Goal: Task Accomplishment & Management: Manage account settings

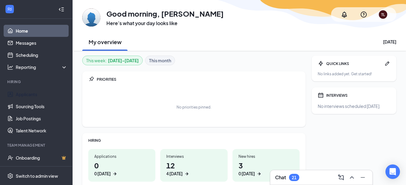
drag, startPoint x: 36, startPoint y: 93, endPoint x: 104, endPoint y: 82, distance: 68.4
click at [36, 93] on link "Applicants" at bounding box center [42, 94] width 52 height 12
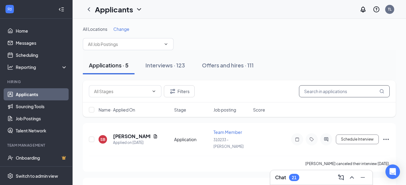
click at [317, 90] on input "text" at bounding box center [344, 91] width 91 height 12
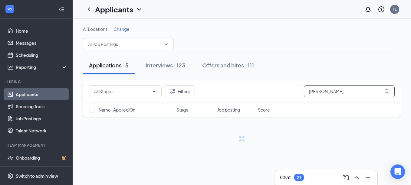
type input "[PERSON_NAME]"
click at [386, 93] on icon "MagnifyingGlass" at bounding box center [386, 91] width 5 height 5
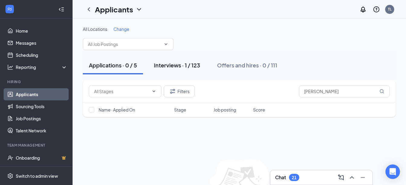
click at [185, 67] on div "Interviews · 1 / 123" at bounding box center [177, 65] width 46 height 8
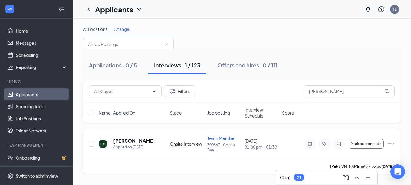
click at [388, 144] on icon "Ellipses" at bounding box center [390, 143] width 5 height 1
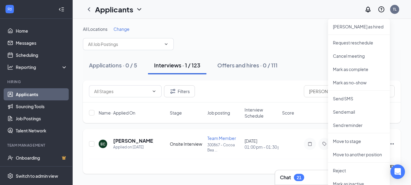
scroll to position [51, 0]
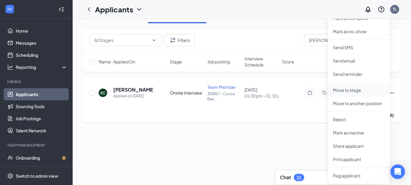
click at [357, 91] on p "Move to stage" at bounding box center [359, 90] width 52 height 6
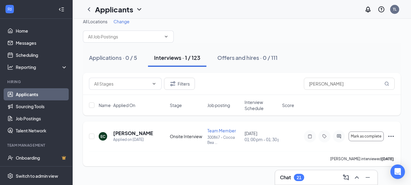
scroll to position [0, 0]
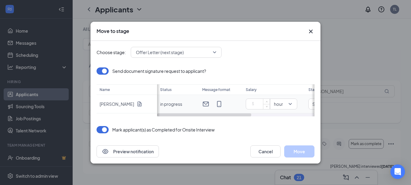
click at [261, 105] on input at bounding box center [258, 104] width 21 height 9
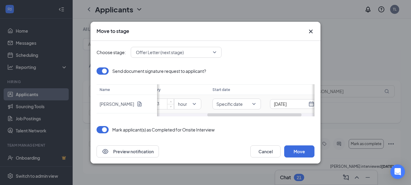
scroll to position [0, 106]
drag, startPoint x: 236, startPoint y: 115, endPoint x: 316, endPoint y: 107, distance: 80.0
click at [316, 107] on div "Choose stage: Offer Letter (next stage) Send document signature request to appl…" at bounding box center [205, 90] width 230 height 99
type input "13"
click at [276, 102] on input "[DATE]" at bounding box center [280, 104] width 33 height 7
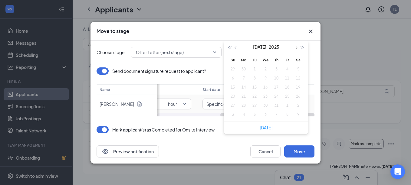
click at [295, 48] on span "button" at bounding box center [295, 47] width 3 height 3
type input "[DATE]"
click at [290, 105] on div "29" at bounding box center [287, 105] width 7 height 7
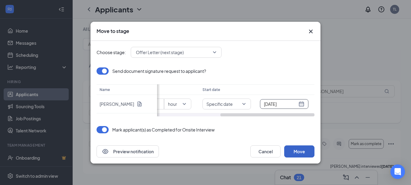
click at [298, 151] on button "Move" at bounding box center [299, 152] width 30 height 12
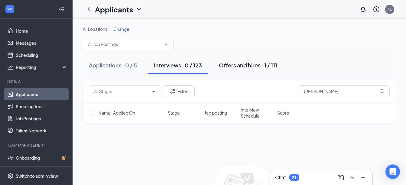
click at [252, 67] on div "Offers and hires · 1 / 111" at bounding box center [248, 65] width 58 height 8
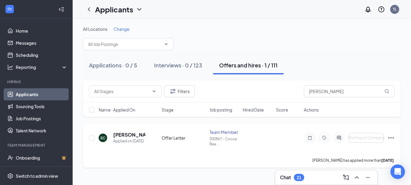
click at [390, 139] on icon "Ellipses" at bounding box center [390, 137] width 7 height 7
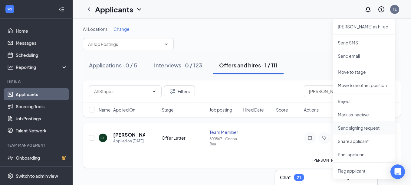
click at [371, 130] on p "Send signing request" at bounding box center [364, 128] width 52 height 6
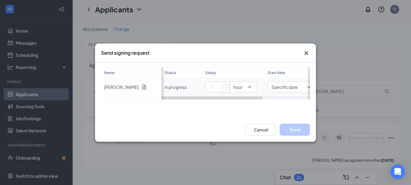
click at [219, 85] on input at bounding box center [218, 87] width 21 height 9
type input "13"
drag, startPoint x: 237, startPoint y: 100, endPoint x: 289, endPoint y: 95, distance: 52.3
click at [312, 90] on div "Name [PERSON_NAME] Status Salary Start date in progress 13 hour Specific date […" at bounding box center [205, 90] width 221 height 55
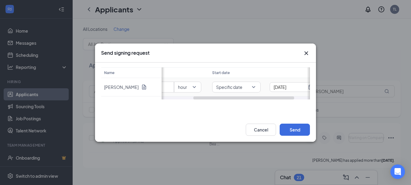
scroll to position [0, 70]
drag, startPoint x: 244, startPoint y: 97, endPoint x: 310, endPoint y: 85, distance: 66.5
click at [317, 92] on div "Send signing request Name [PERSON_NAME] Status Salary Start date in progress 13…" at bounding box center [205, 92] width 411 height 185
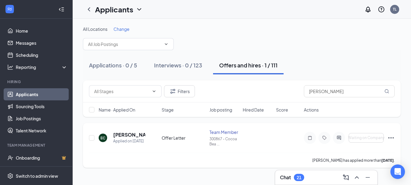
click at [392, 138] on icon "Ellipses" at bounding box center [390, 137] width 5 height 1
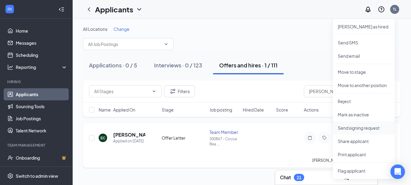
click at [367, 126] on p "Send signing request" at bounding box center [364, 128] width 52 height 6
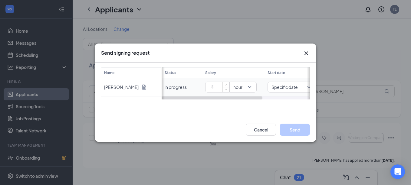
click at [216, 88] on input at bounding box center [218, 87] width 21 height 9
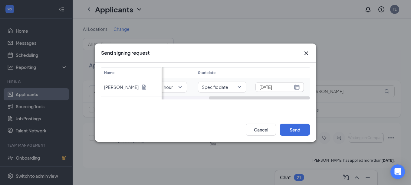
drag, startPoint x: 218, startPoint y: 98, endPoint x: 276, endPoint y: 94, distance: 58.8
click at [276, 94] on div "Status Salary Start date in progress 13 hour Specific date [DATE]" at bounding box center [236, 83] width 148 height 32
type input "13"
click at [274, 86] on input "[DATE]" at bounding box center [275, 87] width 33 height 7
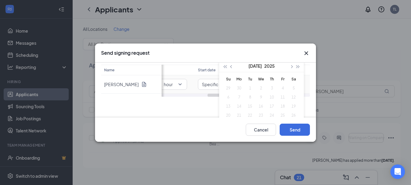
scroll to position [0, 0]
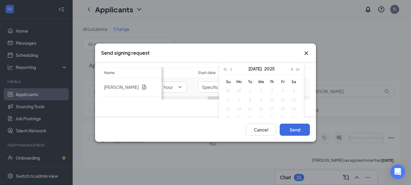
click at [291, 70] on span "button" at bounding box center [291, 69] width 3 height 3
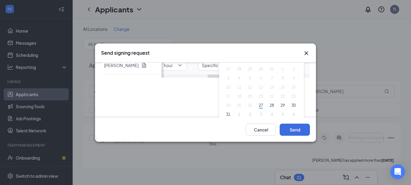
scroll to position [38, 0]
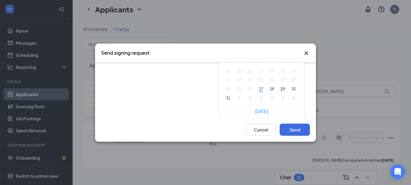
type input "[DATE]"
click at [282, 88] on div "29" at bounding box center [282, 89] width 7 height 7
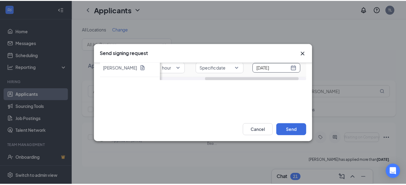
scroll to position [0, 0]
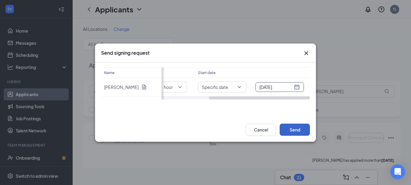
click at [292, 131] on button "Send" at bounding box center [295, 130] width 30 height 12
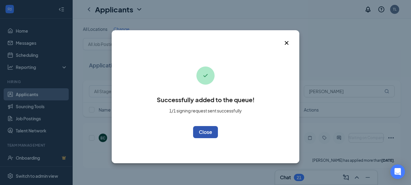
click at [207, 132] on button "OK" at bounding box center [205, 132] width 25 height 12
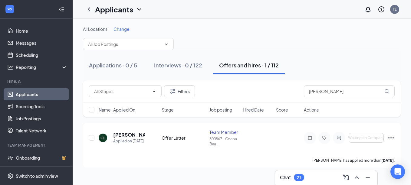
click at [253, 68] on div "Offers and hires · 1 / 112" at bounding box center [249, 65] width 60 height 8
type input "e"
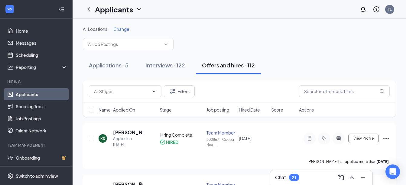
click at [237, 63] on div "Offers and hires · 112" at bounding box center [228, 65] width 53 height 8
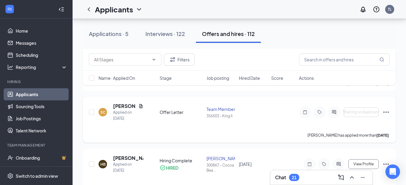
scroll to position [333, 0]
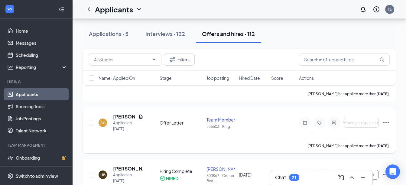
click at [390, 121] on icon "Ellipses" at bounding box center [386, 122] width 7 height 7
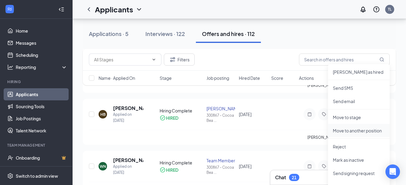
scroll to position [424, 0]
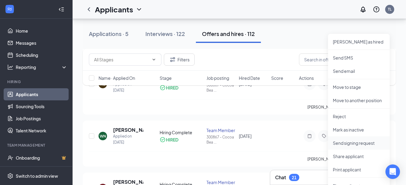
click at [377, 140] on p "Send signing request" at bounding box center [359, 143] width 52 height 6
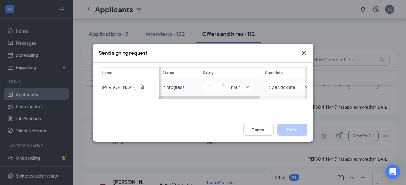
click at [217, 86] on input at bounding box center [216, 87] width 21 height 9
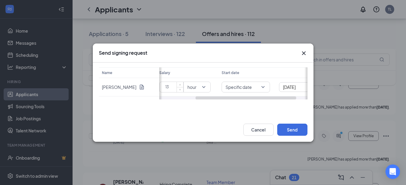
scroll to position [0, 70]
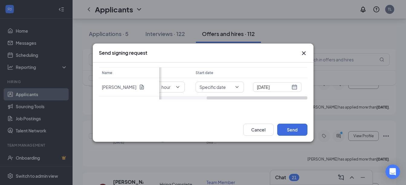
drag, startPoint x: 229, startPoint y: 98, endPoint x: 307, endPoint y: 98, distance: 77.8
click at [307, 98] on div "Status Salary Start date in progress 13 hour Specific date [DATE]" at bounding box center [233, 83] width 148 height 32
type input "13"
click at [297, 89] on div "[DATE]" at bounding box center [277, 87] width 41 height 7
click at [289, 68] on button "button" at bounding box center [289, 69] width 7 height 12
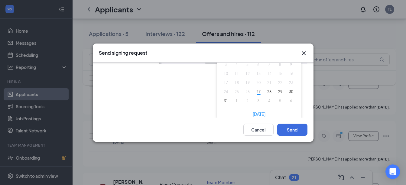
scroll to position [38, 0]
type input "[DATE]"
click at [280, 88] on div "29" at bounding box center [280, 89] width 7 height 7
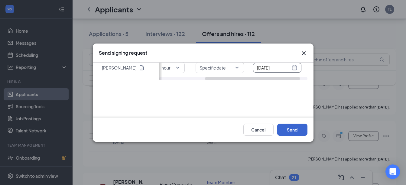
scroll to position [0, 0]
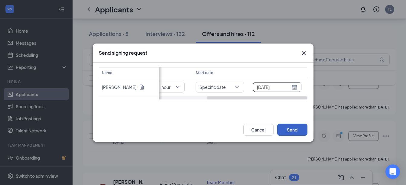
click at [292, 129] on button "Send" at bounding box center [293, 130] width 30 height 12
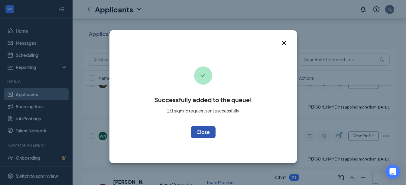
click at [202, 134] on button "OK" at bounding box center [203, 132] width 25 height 12
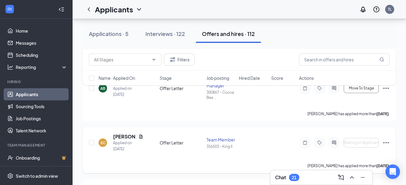
scroll to position [303, 0]
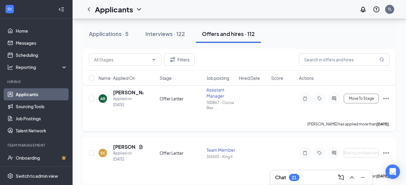
click at [388, 100] on icon "Ellipses" at bounding box center [386, 98] width 7 height 7
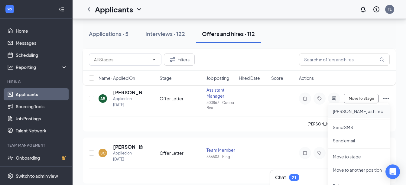
click at [358, 113] on p "[PERSON_NAME] as hired" at bounding box center [359, 111] width 52 height 6
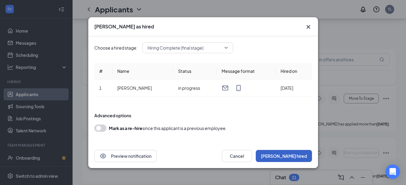
click at [293, 153] on button "[PERSON_NAME] hired" at bounding box center [284, 156] width 56 height 12
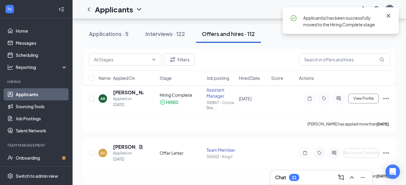
click at [389, 17] on icon "Cross" at bounding box center [388, 15] width 7 height 7
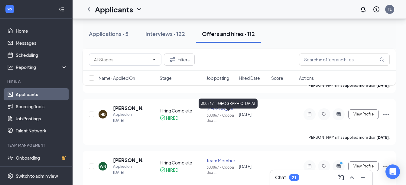
scroll to position [424, 0]
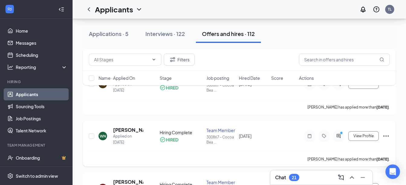
click at [385, 135] on icon "Ellipses" at bounding box center [386, 136] width 7 height 7
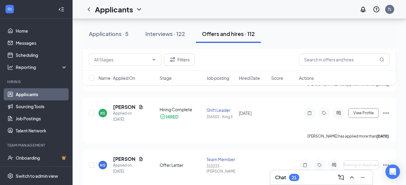
scroll to position [0, 0]
